Goal: Task Accomplishment & Management: Use online tool/utility

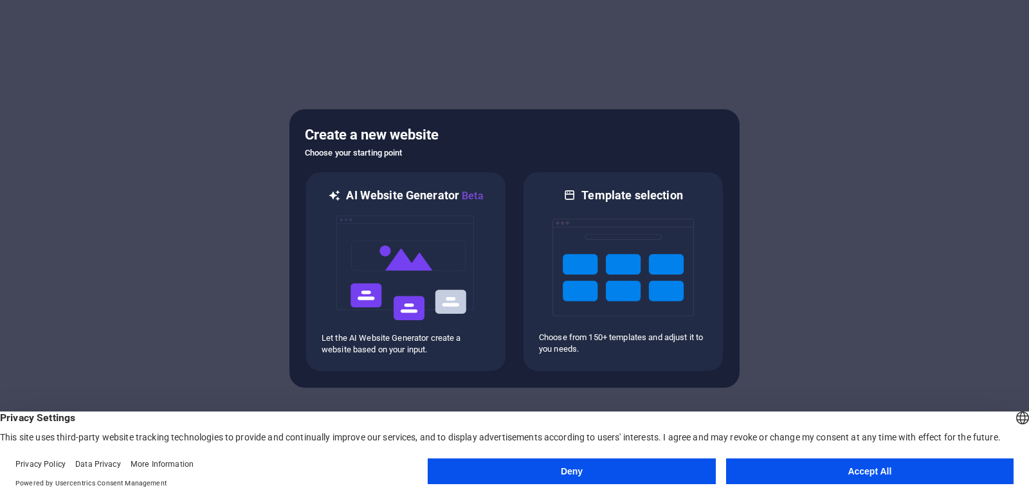
click at [209, 203] on div at bounding box center [514, 248] width 1029 height 497
click at [863, 472] on button "Accept All" at bounding box center [870, 472] width 288 height 26
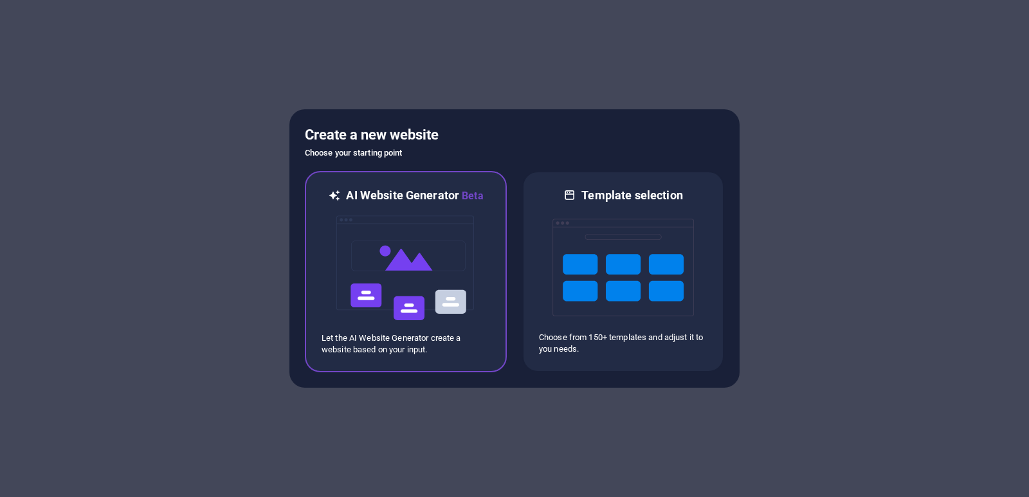
click at [412, 262] on img at bounding box center [406, 268] width 142 height 129
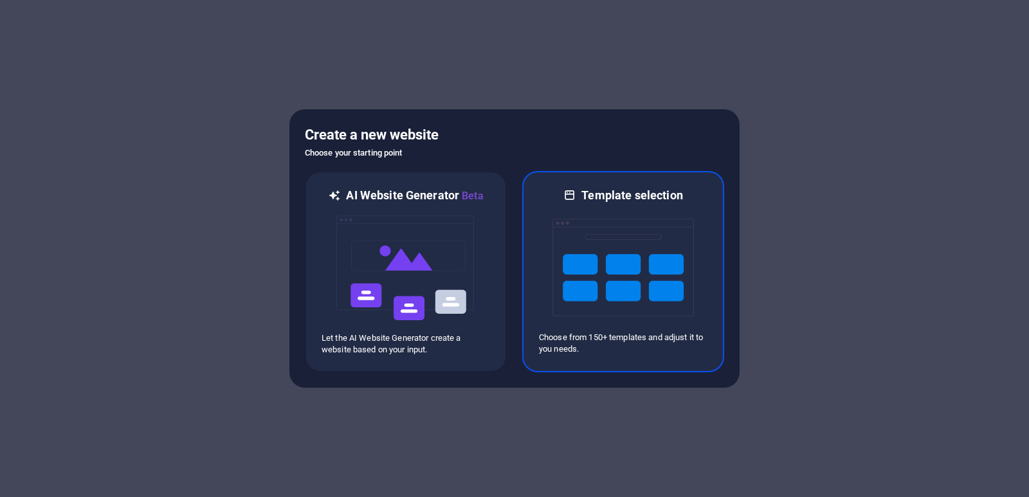
click at [640, 264] on img at bounding box center [624, 267] width 142 height 129
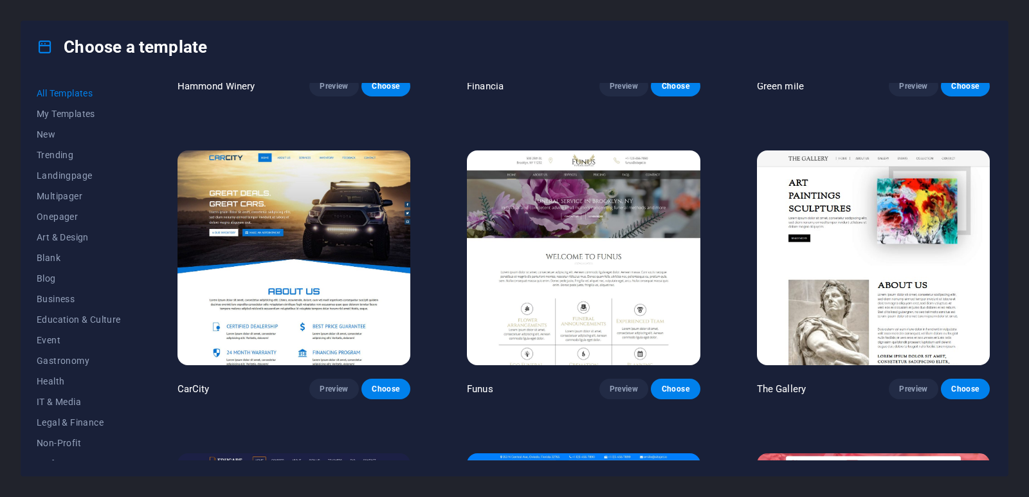
scroll to position [3538, 0]
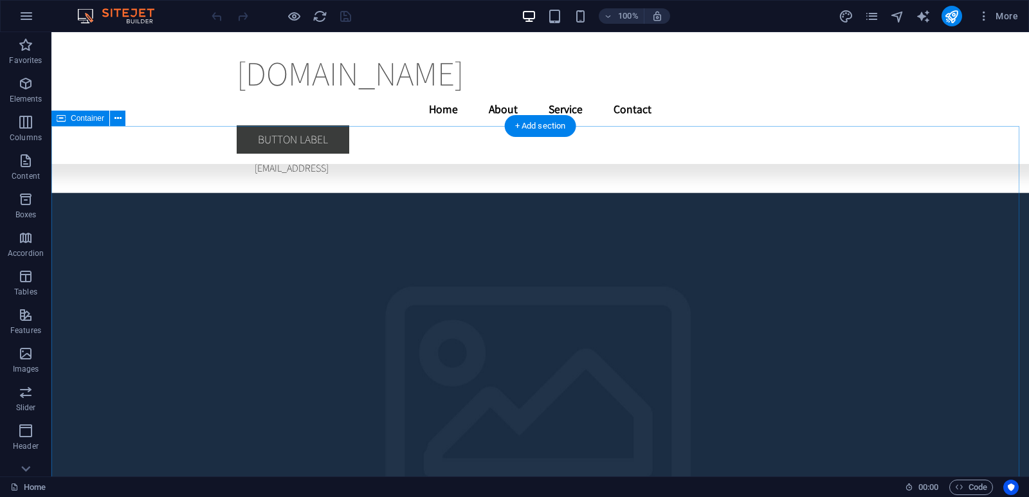
scroll to position [4907, 0]
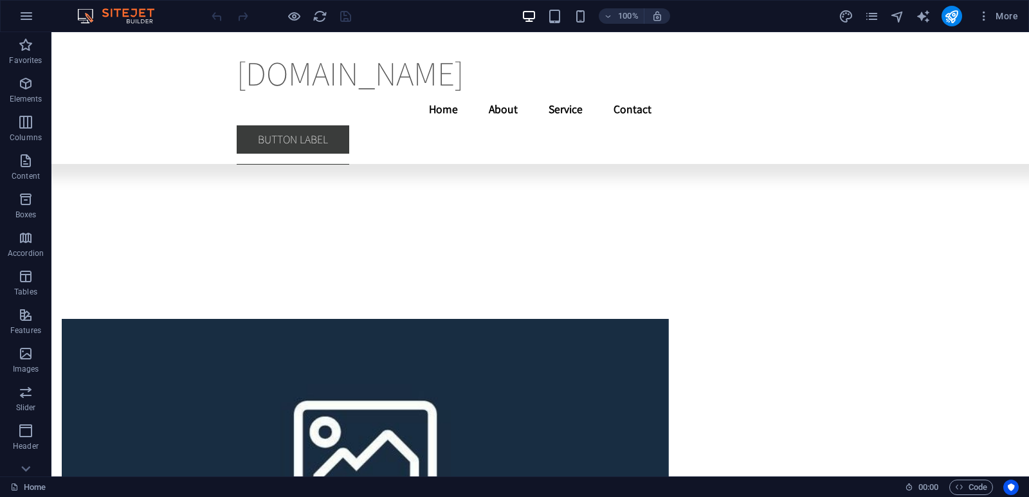
drag, startPoint x: 1023, startPoint y: 122, endPoint x: 1014, endPoint y: 45, distance: 77.2
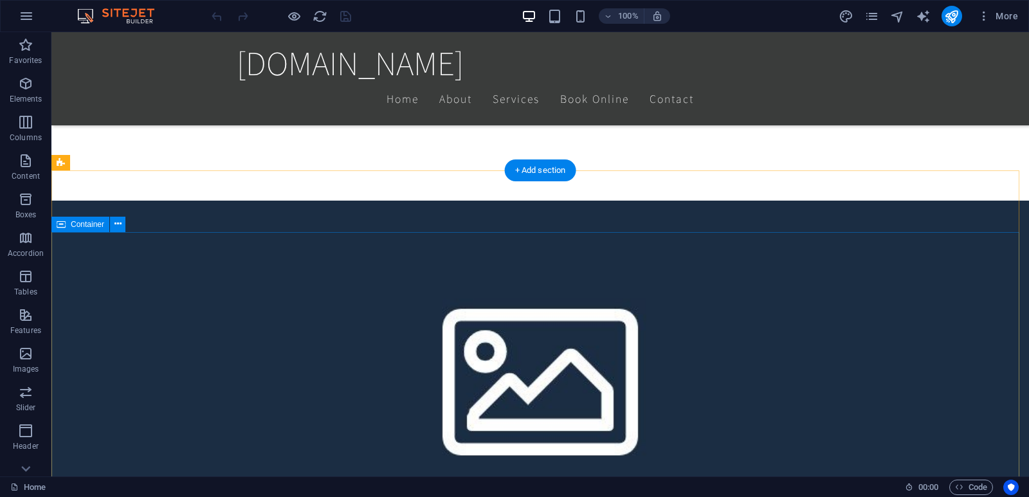
scroll to position [559, 0]
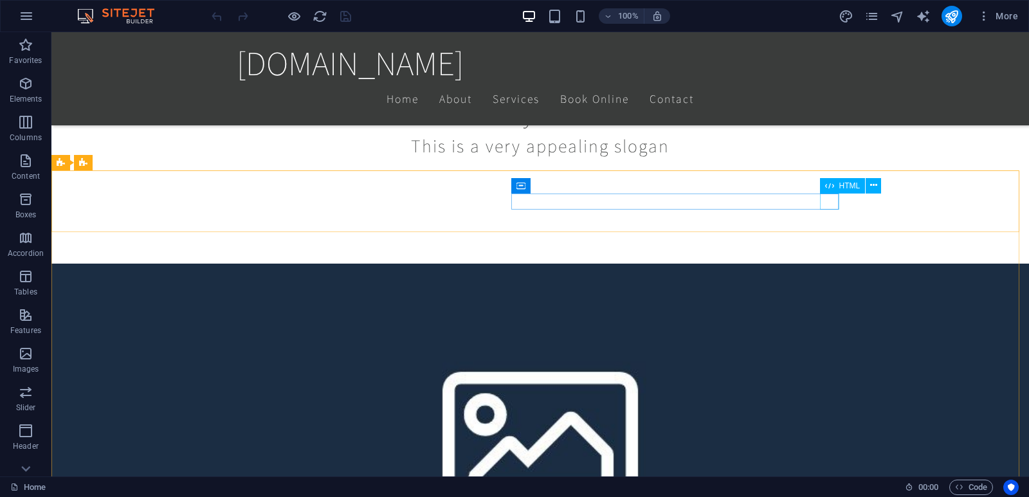
click at [830, 194] on div "HTML" at bounding box center [855, 186] width 70 height 16
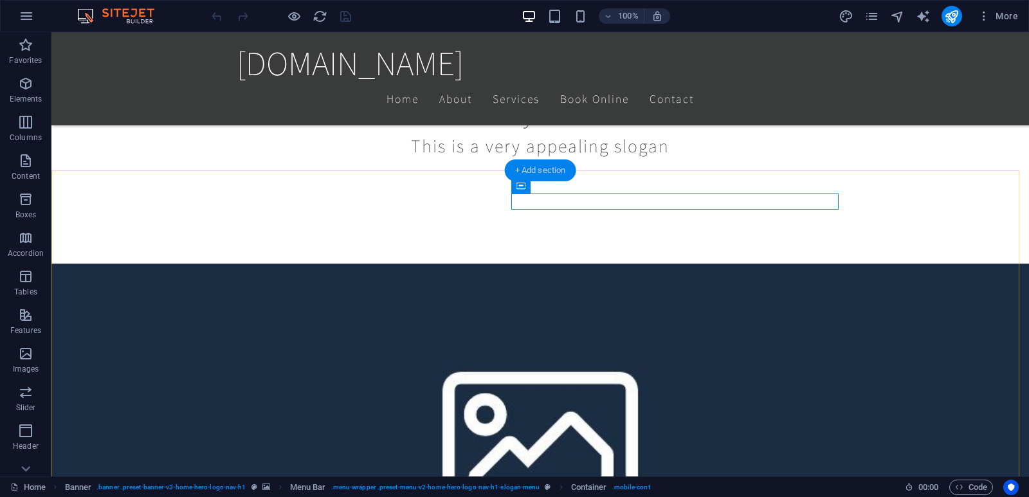
click at [560, 168] on div "+ Add section" at bounding box center [540, 171] width 71 height 22
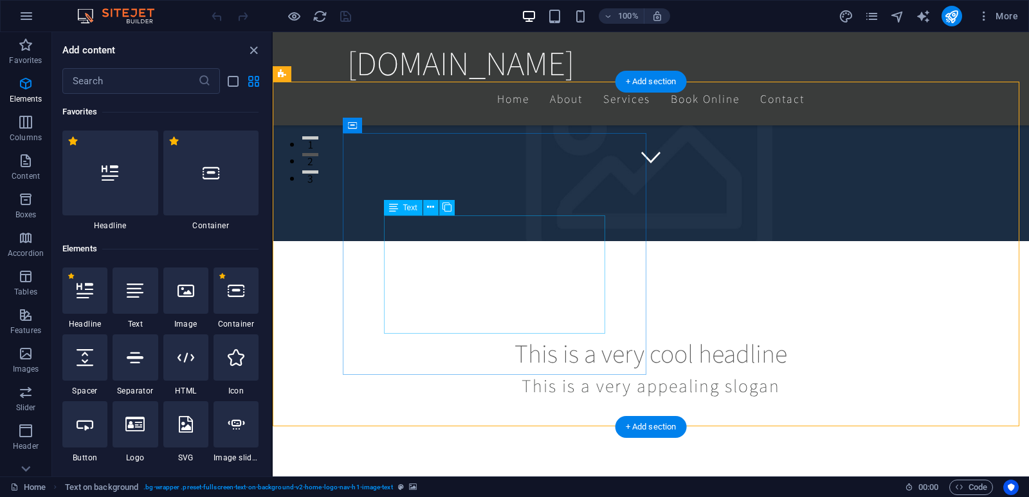
scroll to position [2251, 0]
